Goal: Task Accomplishment & Management: Use online tool/utility

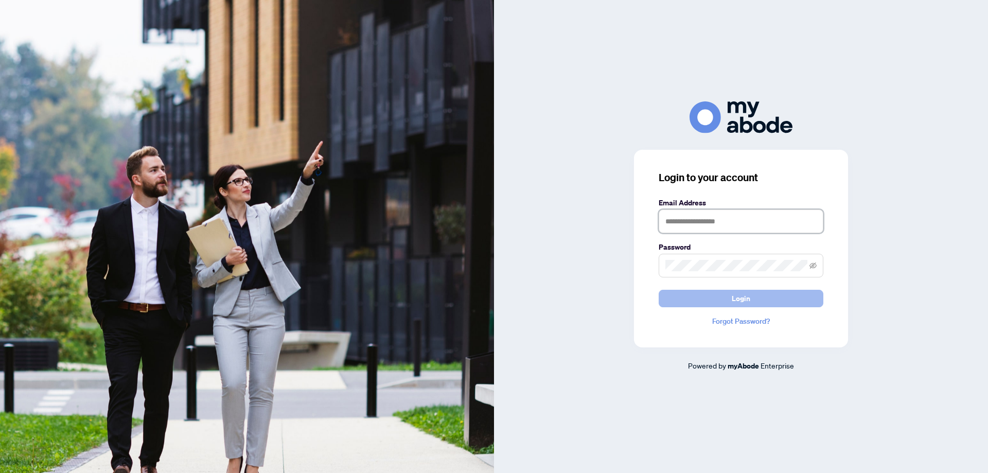
type input "**********"
click at [734, 297] on span "Login" at bounding box center [741, 298] width 19 height 16
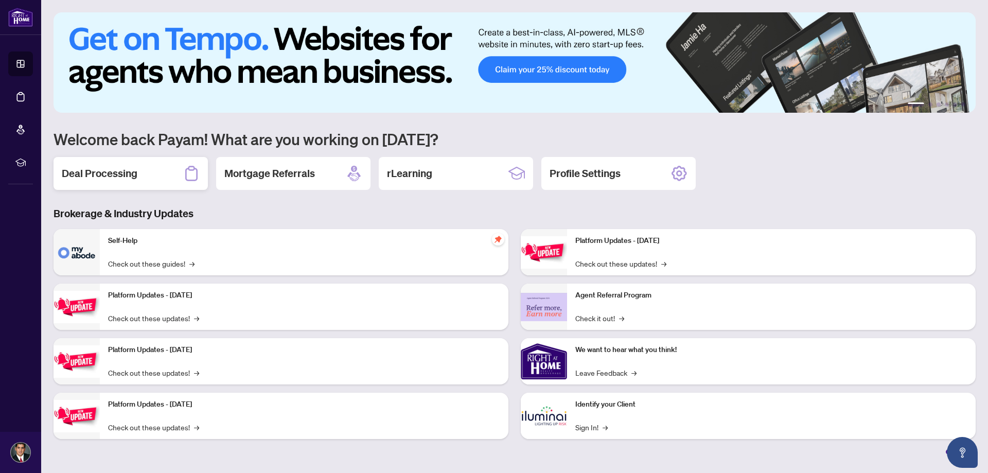
click at [95, 173] on h2 "Deal Processing" at bounding box center [100, 173] width 76 height 14
